Goal: Book appointment/travel/reservation

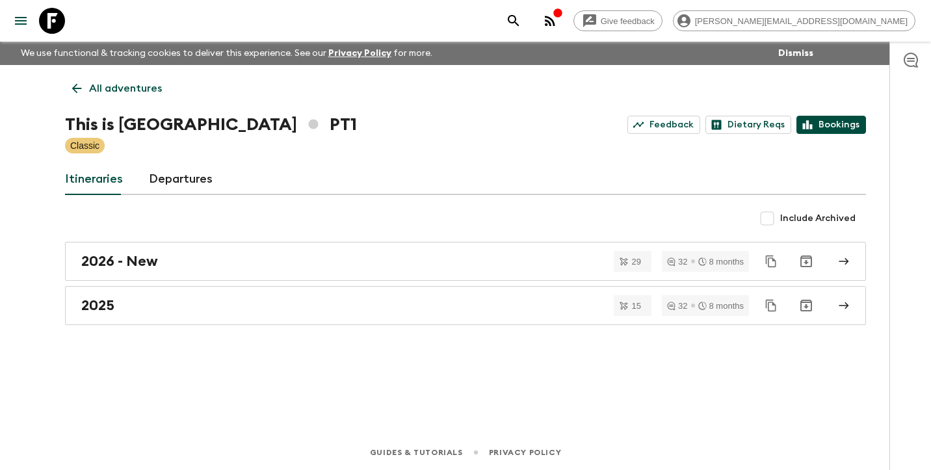
click at [830, 128] on link "Bookings" at bounding box center [831, 125] width 70 height 18
click at [130, 87] on p "All adventures" at bounding box center [125, 89] width 73 height 16
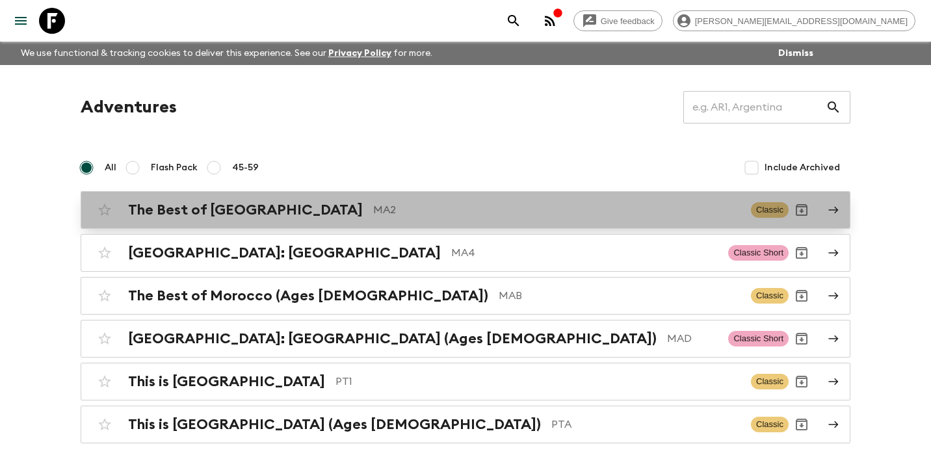
click at [175, 214] on h2 "The Best of [GEOGRAPHIC_DATA]" at bounding box center [245, 209] width 235 height 17
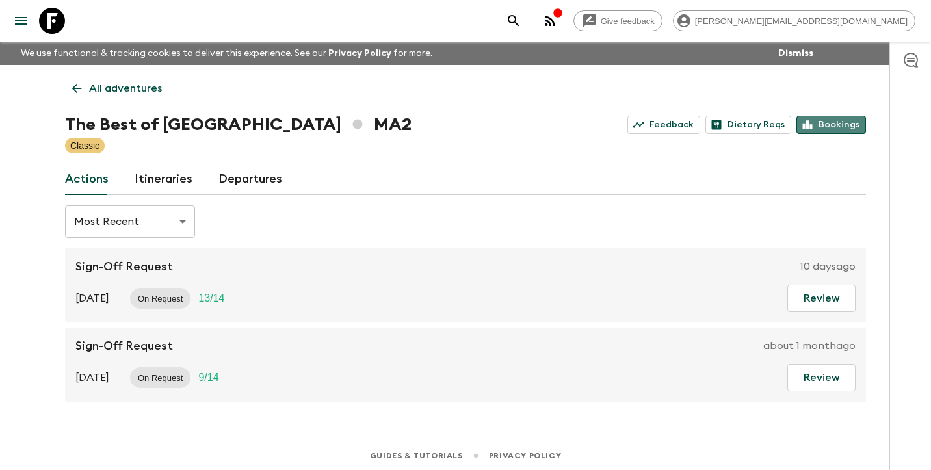
click at [832, 124] on link "Bookings" at bounding box center [831, 125] width 70 height 18
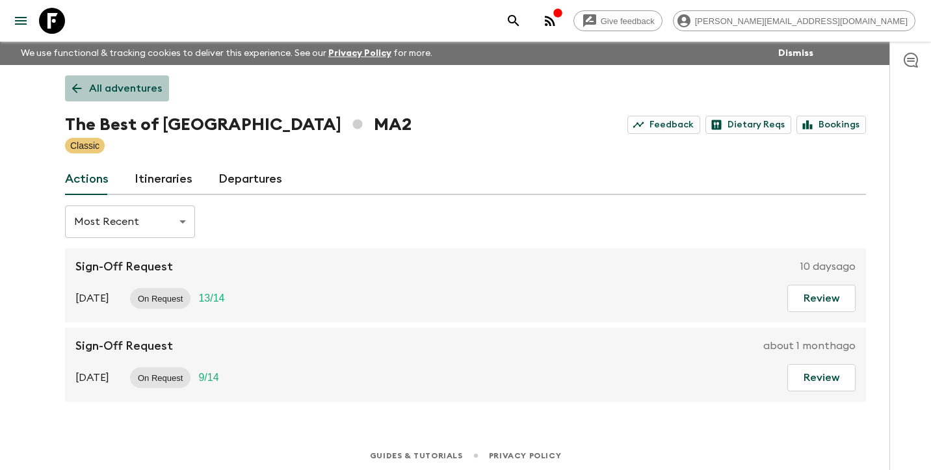
click at [120, 91] on p "All adventures" at bounding box center [125, 89] width 73 height 16
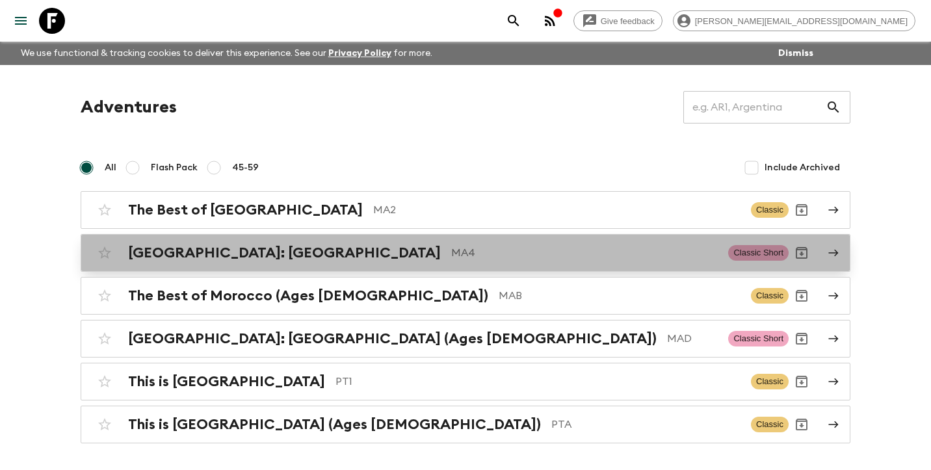
click at [190, 255] on h2 "[GEOGRAPHIC_DATA]: [GEOGRAPHIC_DATA]" at bounding box center [284, 252] width 313 height 17
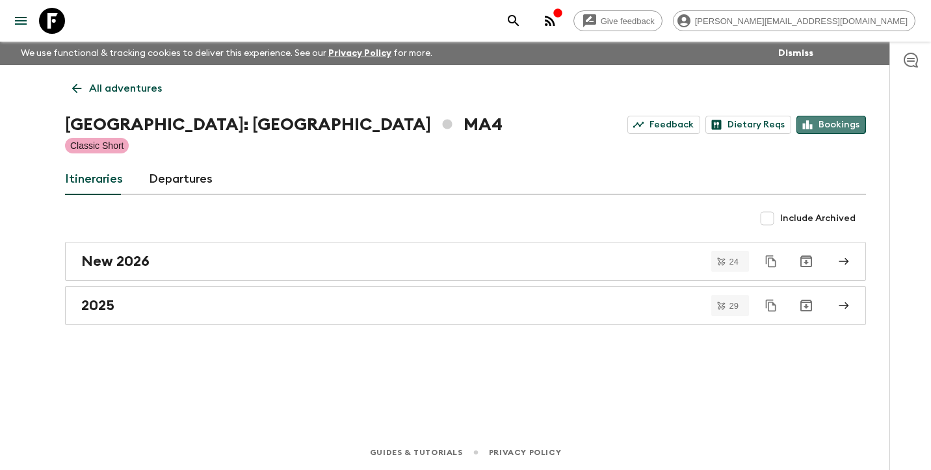
click at [828, 124] on link "Bookings" at bounding box center [831, 125] width 70 height 18
